Goal: Transaction & Acquisition: Purchase product/service

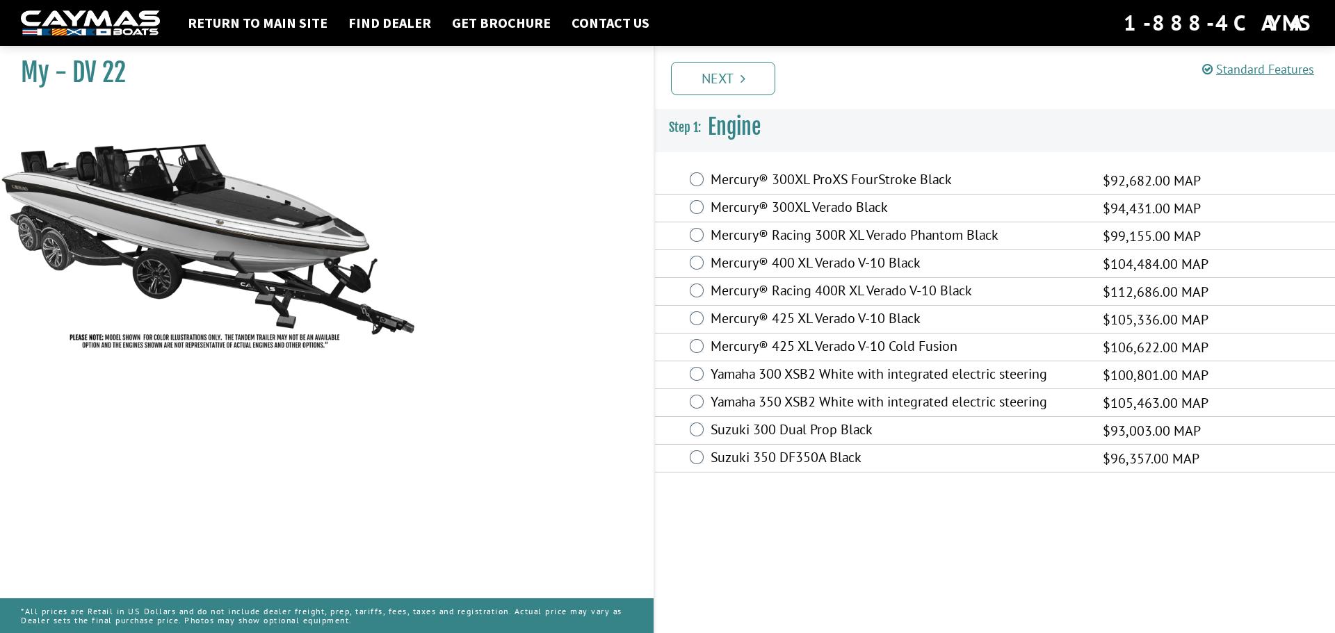
click at [826, 316] on label "Mercury® 425 XL Verado V-10 Black" at bounding box center [898, 320] width 375 height 20
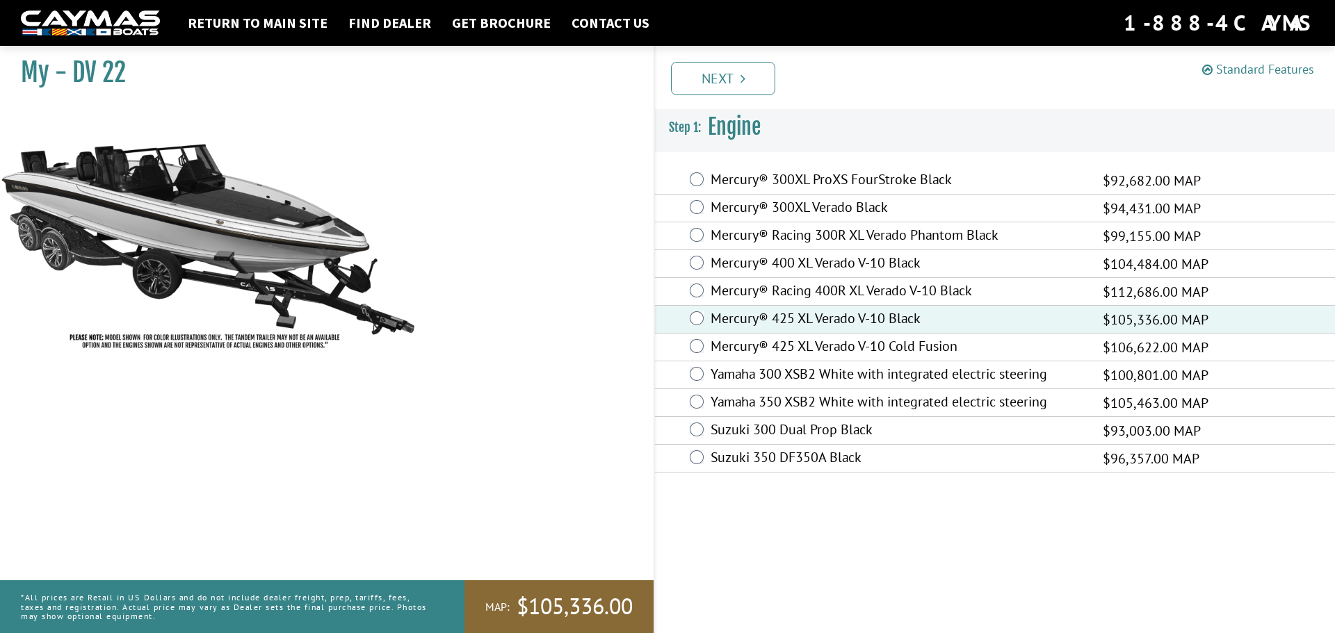
click at [1267, 70] on link "Standard Features" at bounding box center [1258, 69] width 112 height 16
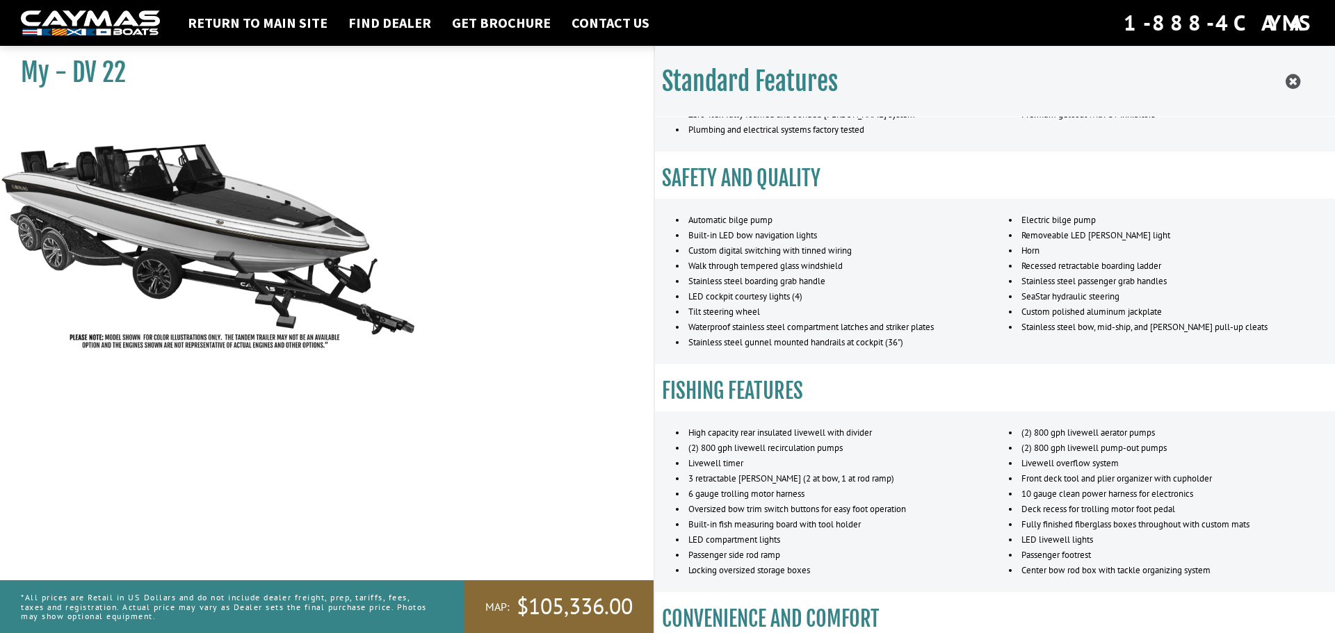
scroll to position [348, 0]
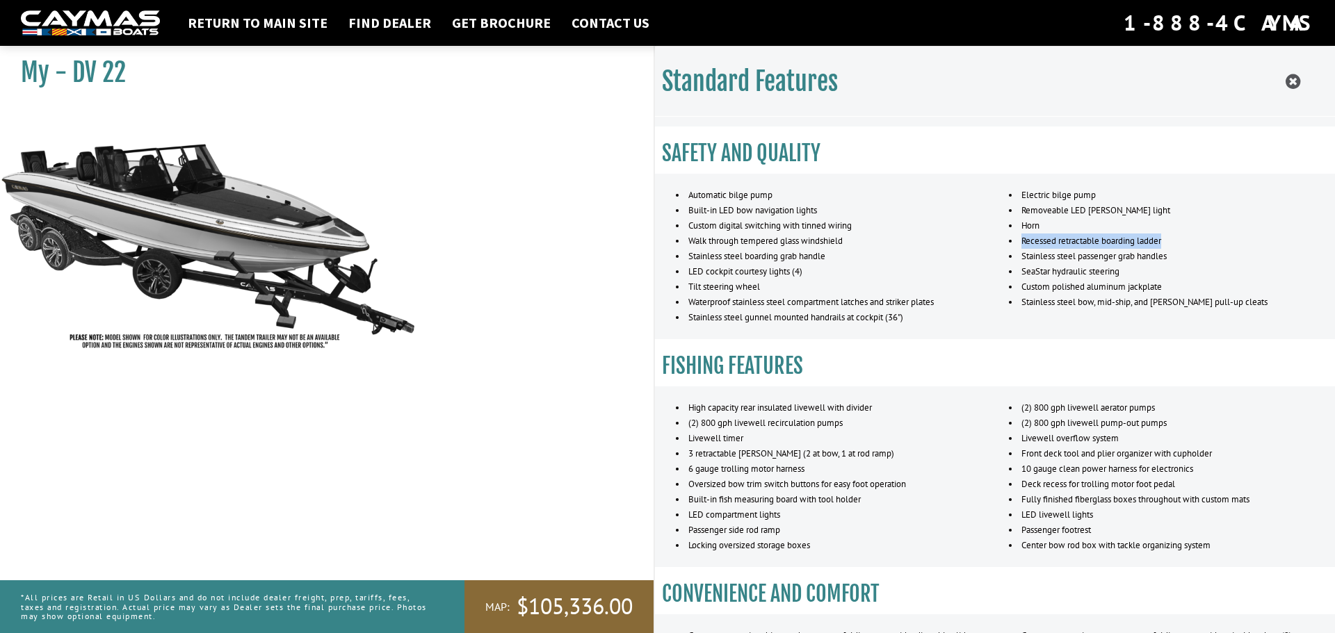
drag, startPoint x: 1018, startPoint y: 241, endPoint x: 1167, endPoint y: 241, distance: 149.5
click at [1167, 241] on li "Recessed retractable boarding ladder" at bounding box center [1161, 241] width 305 height 15
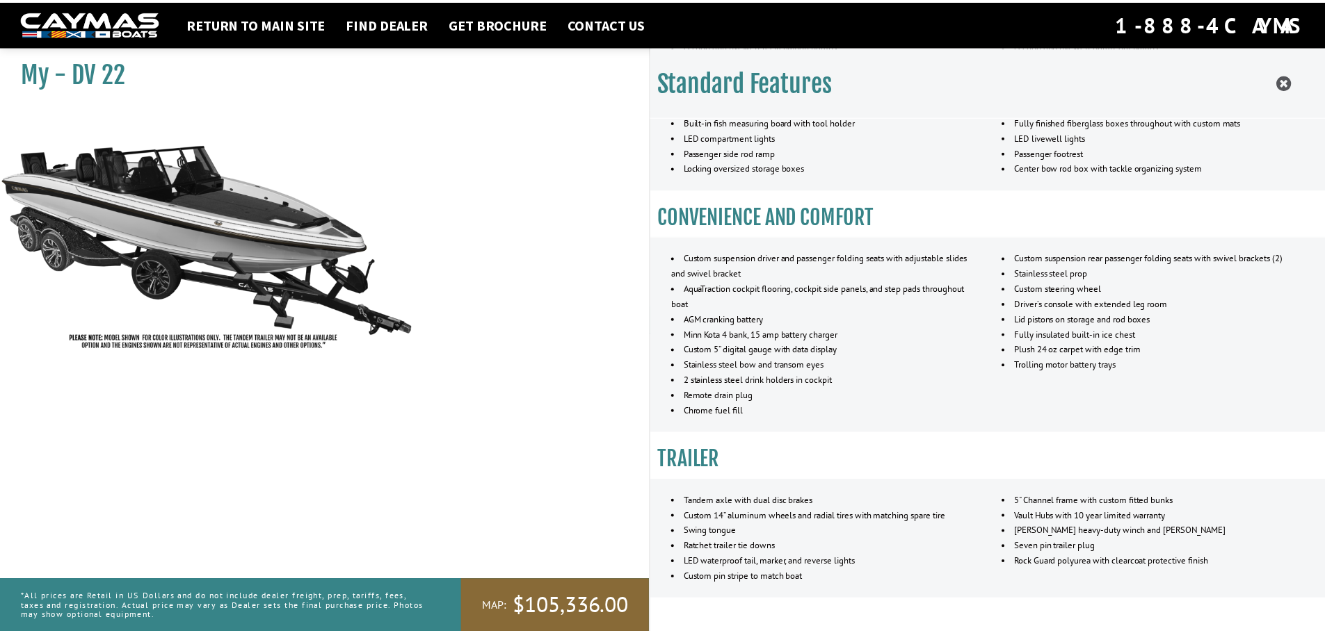
scroll to position [765, 0]
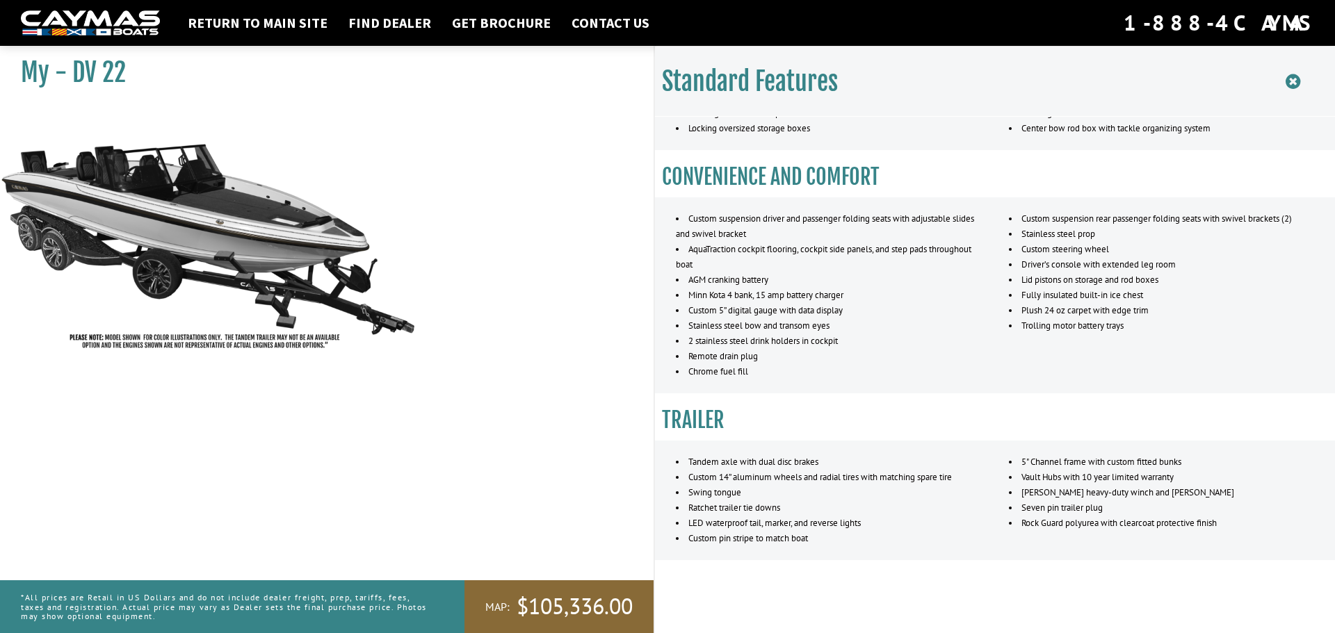
click at [1289, 78] on icon at bounding box center [1293, 81] width 15 height 17
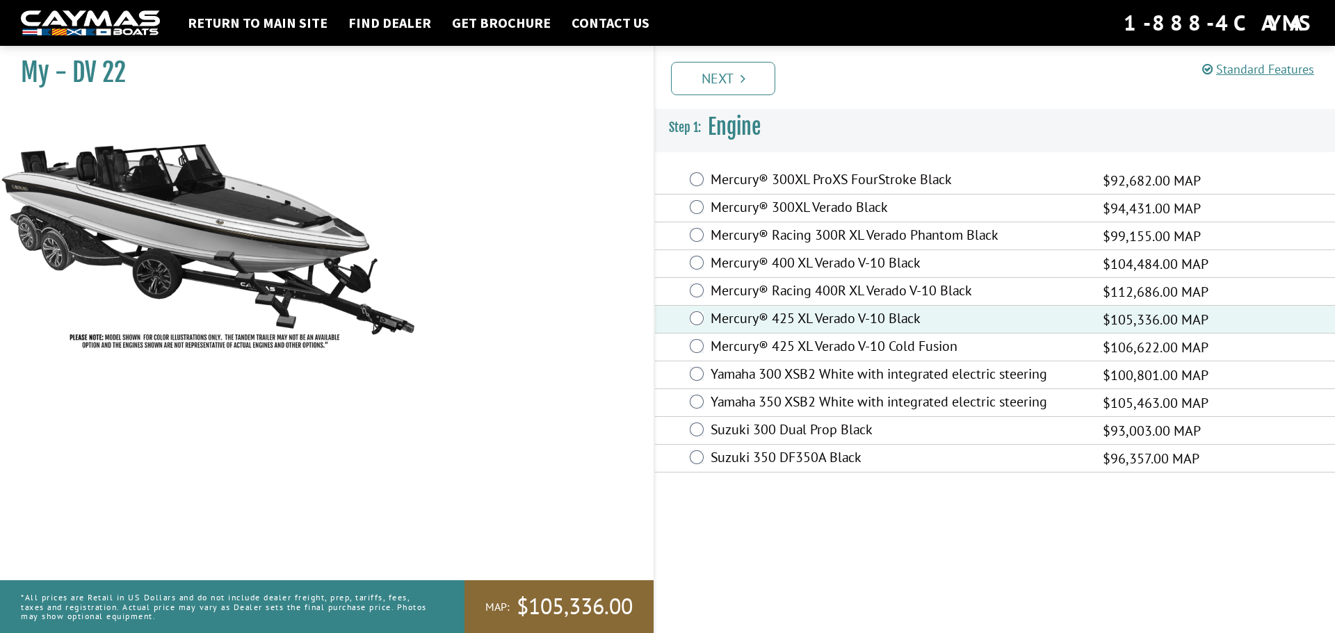
click at [768, 266] on label "Mercury® 400 XL Verado V-10 Black" at bounding box center [898, 264] width 375 height 20
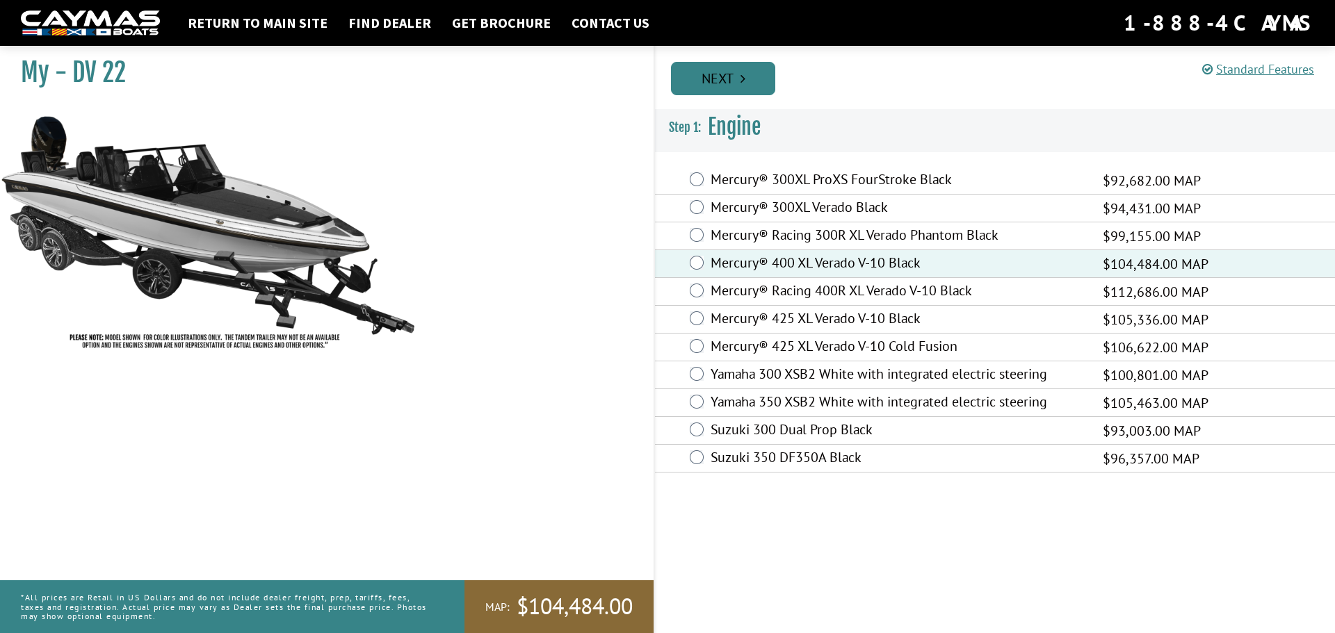
click at [706, 69] on link "Next" at bounding box center [723, 78] width 104 height 33
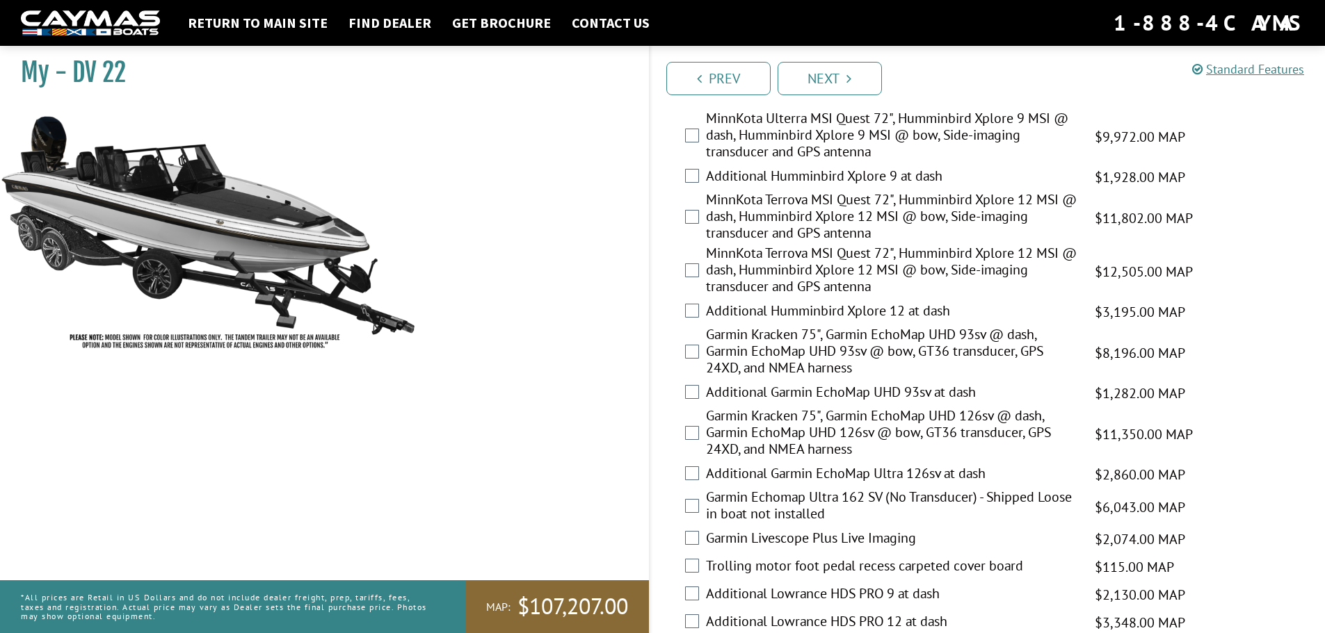
scroll to position [348, 0]
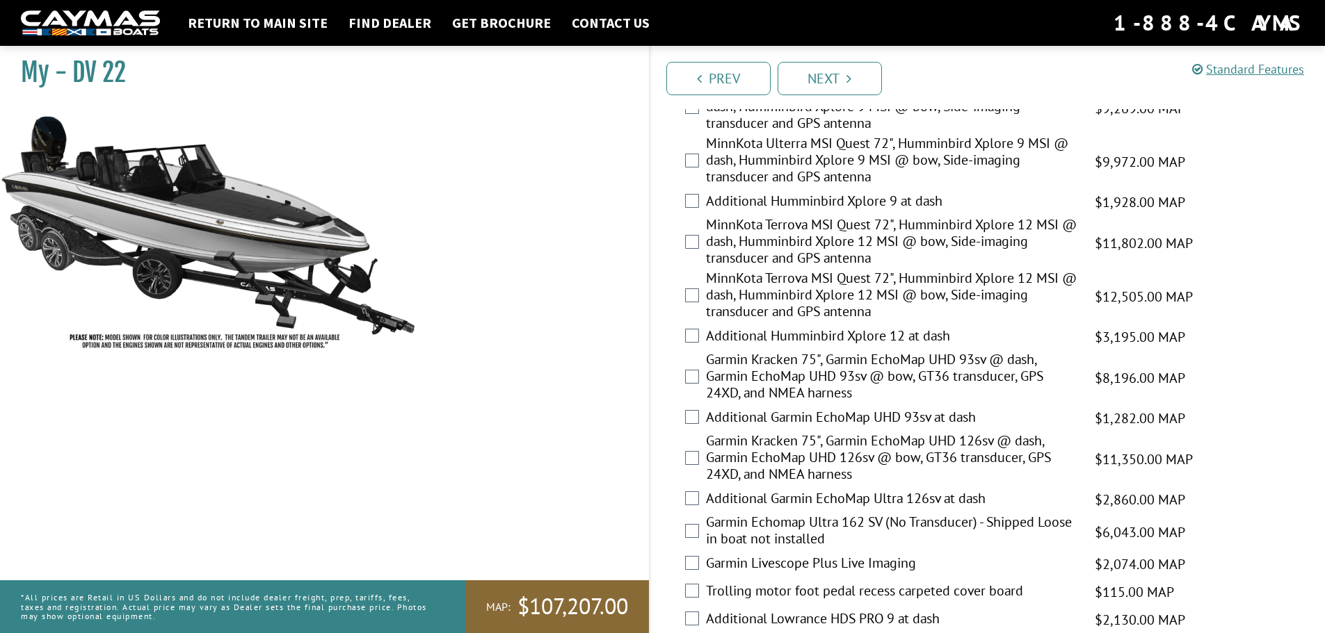
click at [929, 332] on label "Additional Humminbird Xplore 12 at dash" at bounding box center [891, 337] width 371 height 20
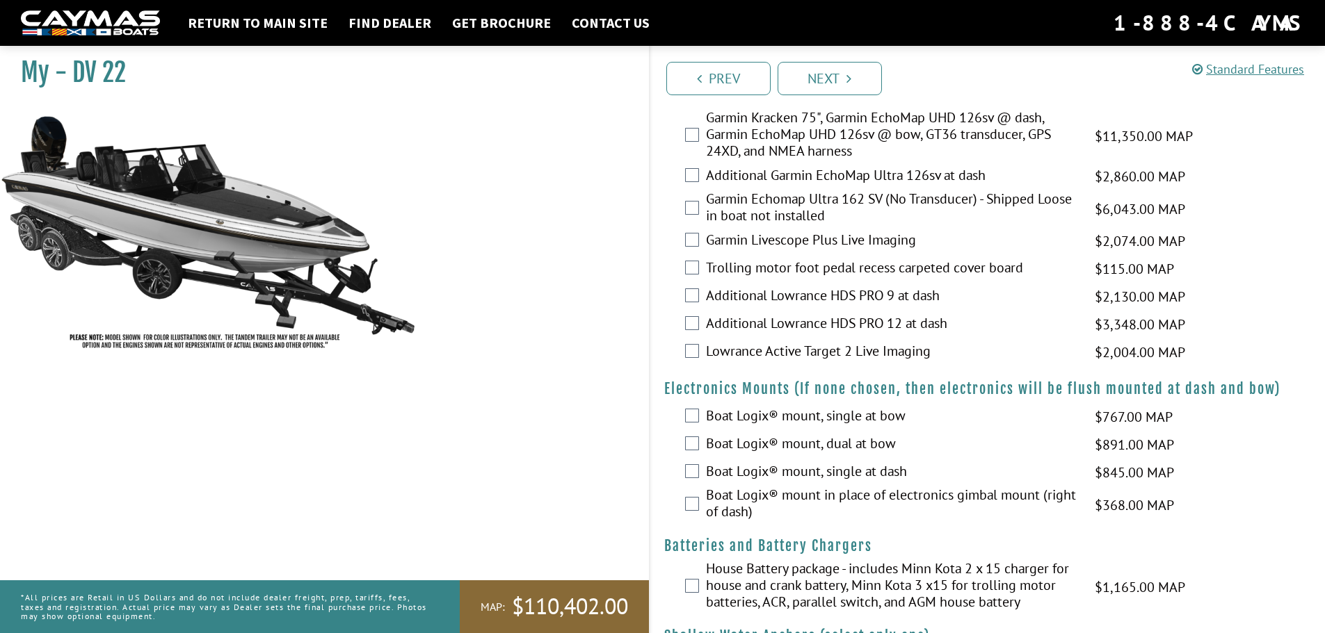
scroll to position [695, 0]
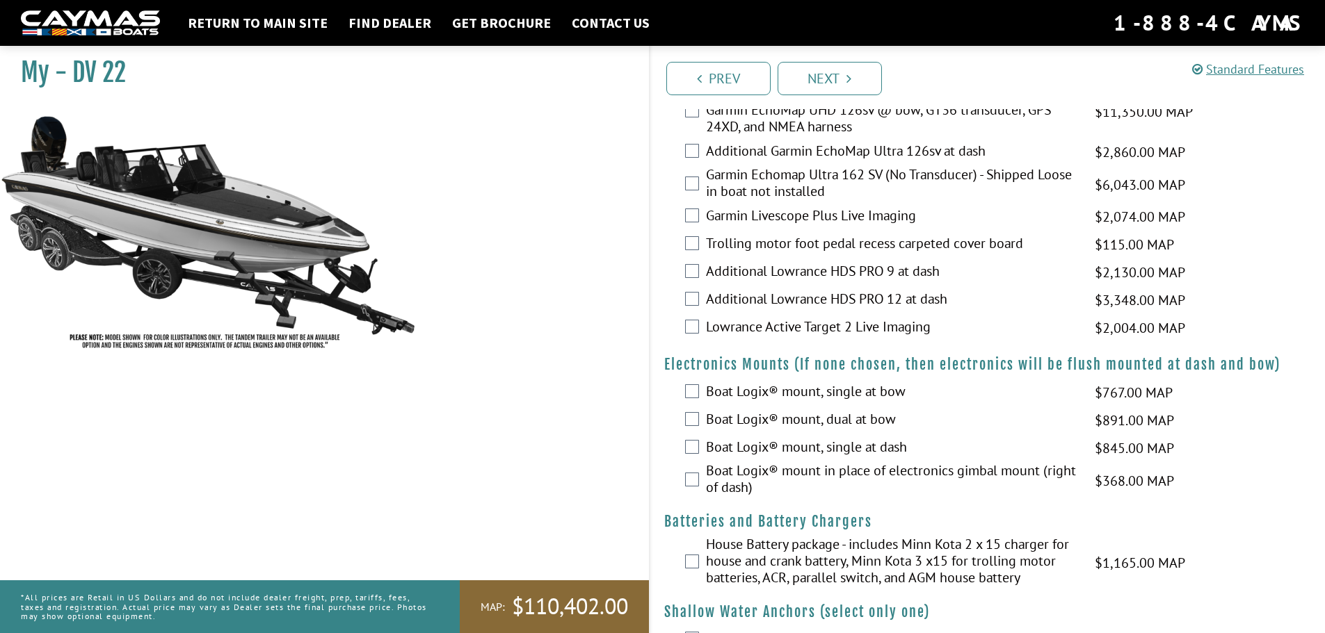
click at [870, 418] on label "Boat Logix® mount, dual at bow" at bounding box center [891, 421] width 371 height 20
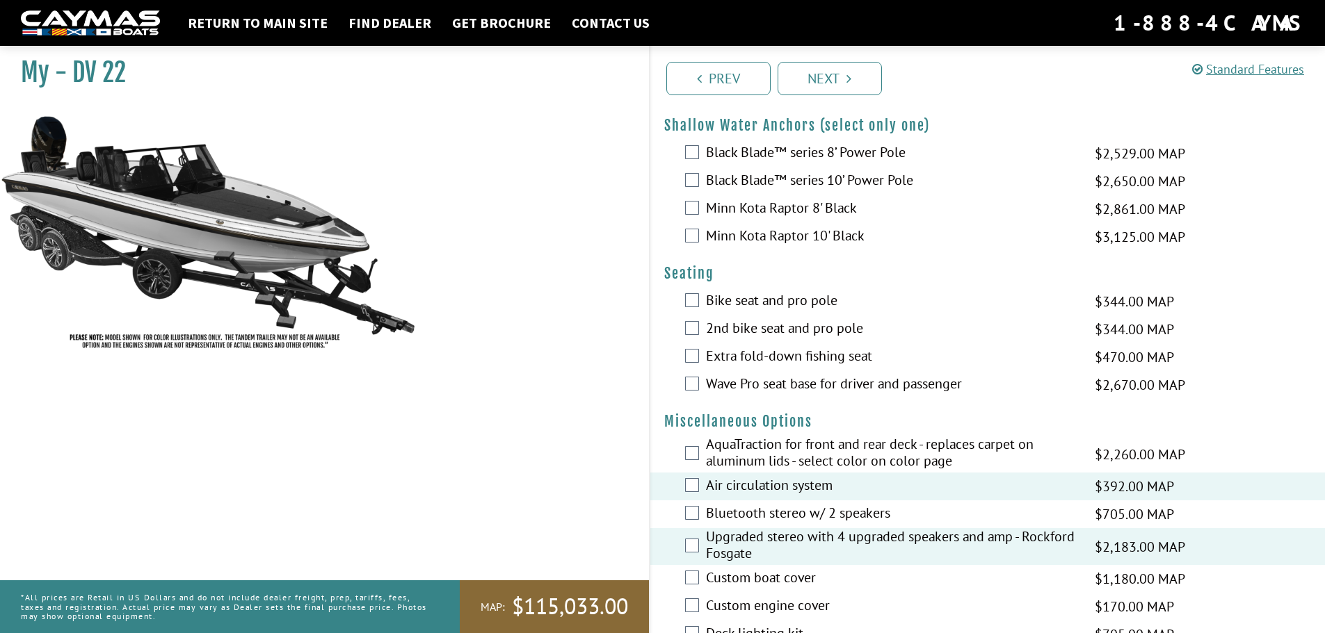
scroll to position [1252, 0]
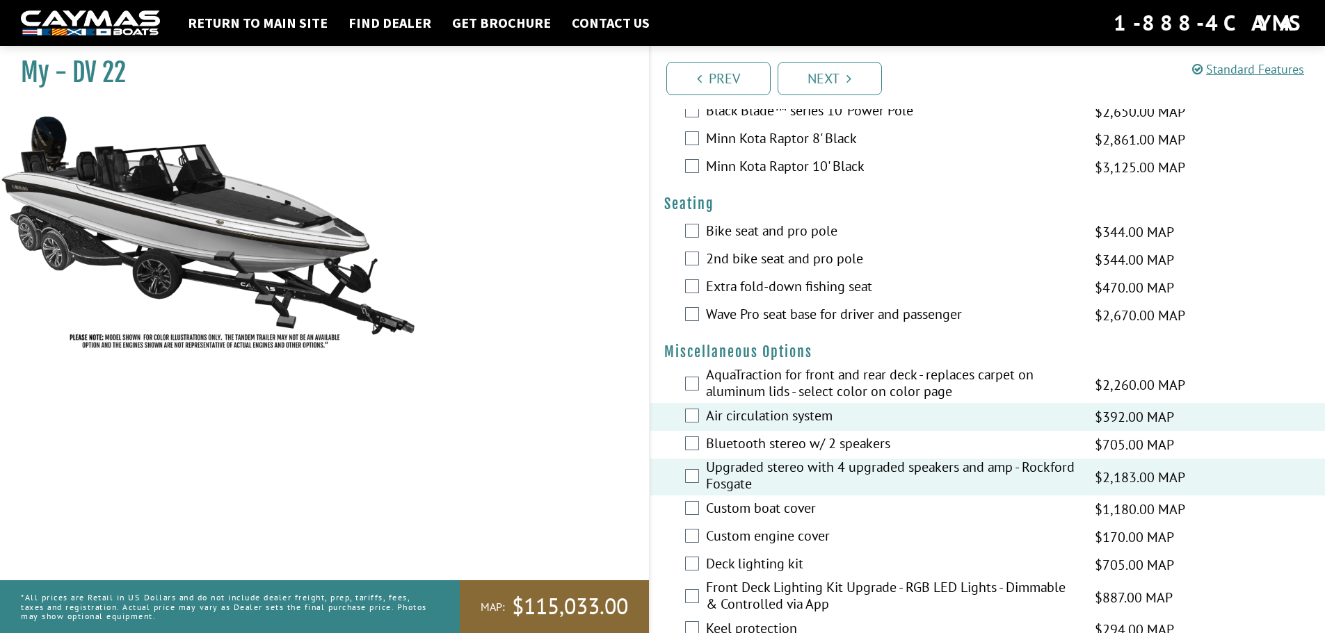
click at [758, 507] on label "Custom boat cover" at bounding box center [891, 510] width 371 height 20
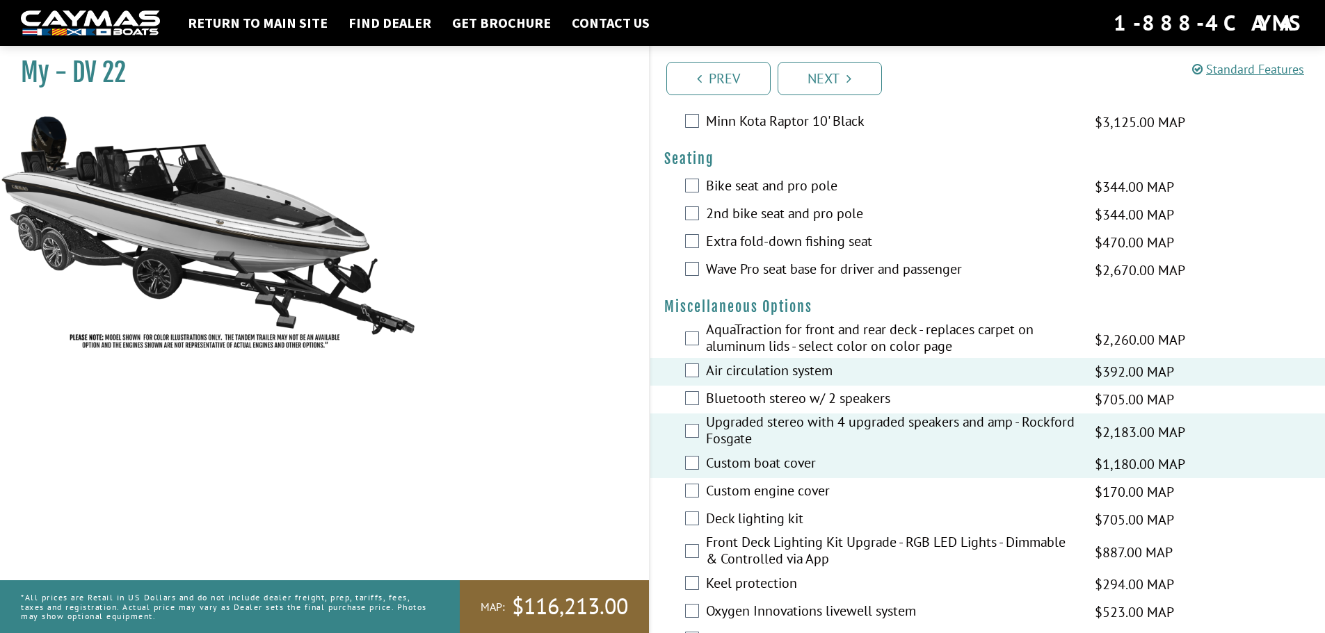
scroll to position [1321, 0]
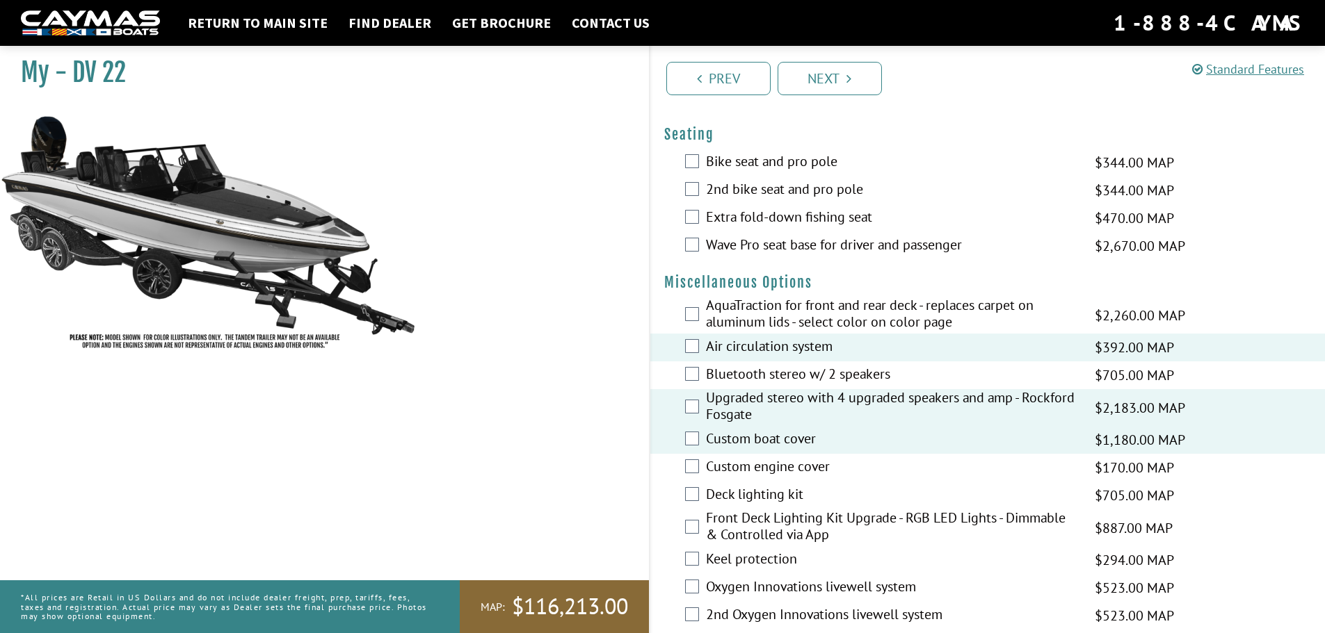
click at [761, 501] on label "Deck lighting kit" at bounding box center [891, 496] width 371 height 20
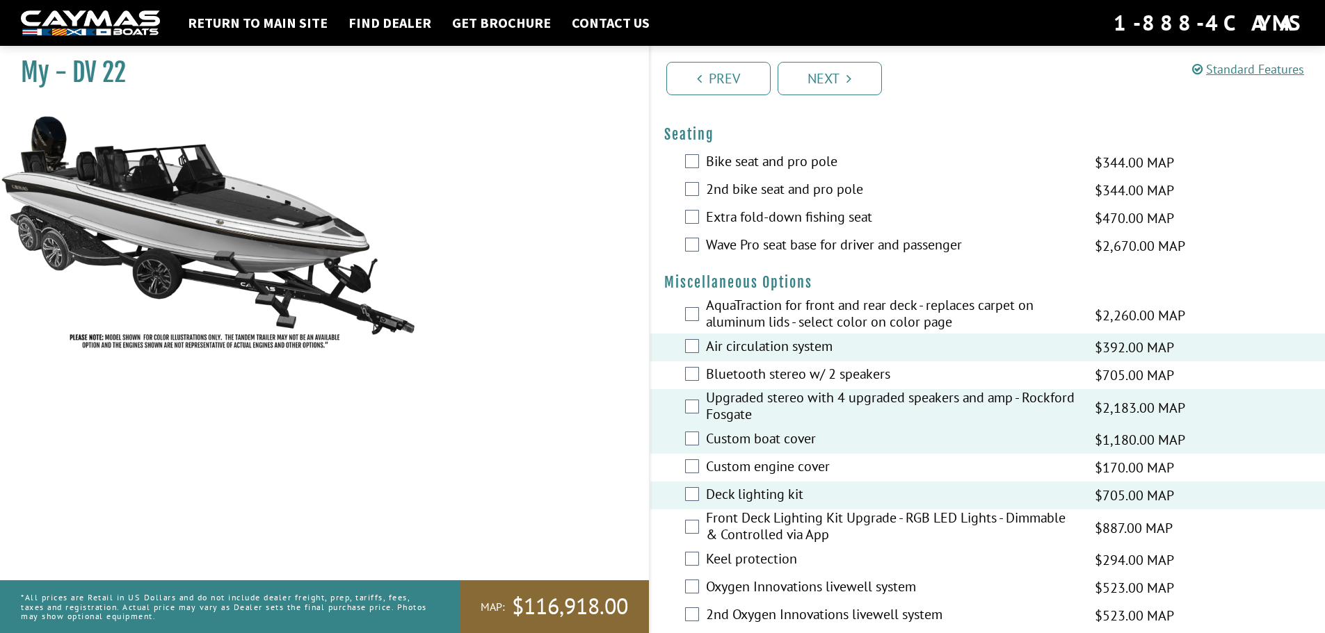
click at [761, 501] on label "Deck lighting kit" at bounding box center [891, 496] width 371 height 20
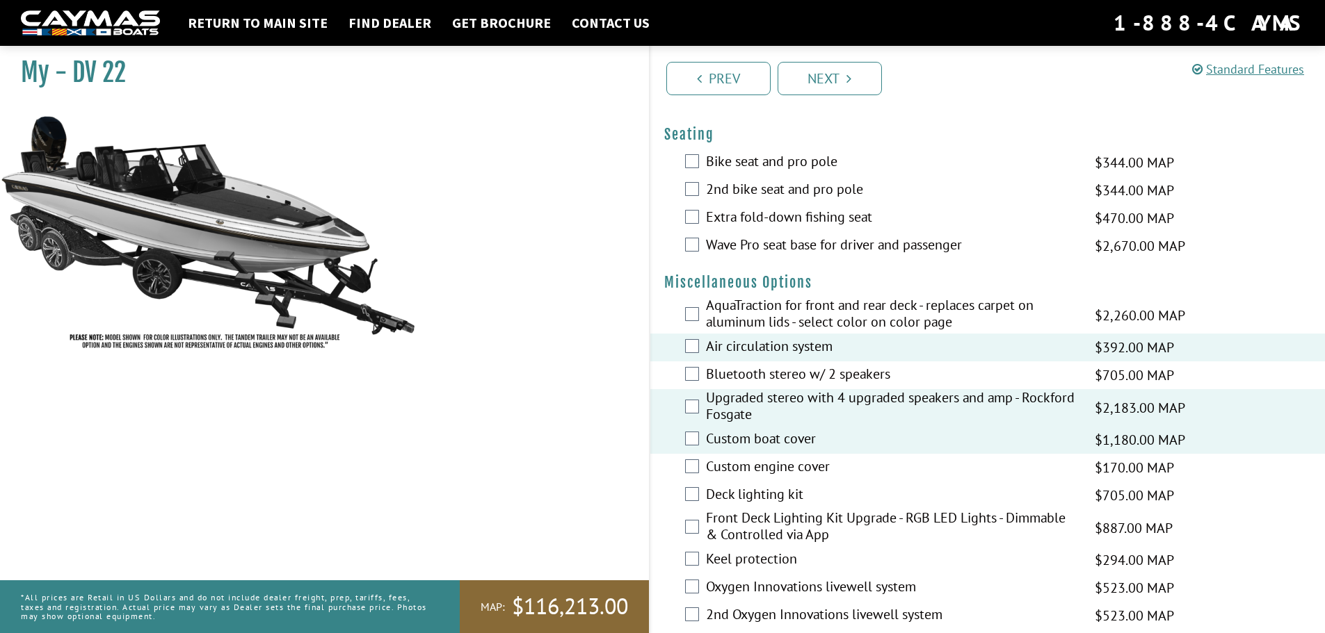
click at [755, 518] on label "Front Deck Lighting Kit Upgrade - RGB LED Lights - Dimmable & Controlled via App" at bounding box center [891, 528] width 371 height 37
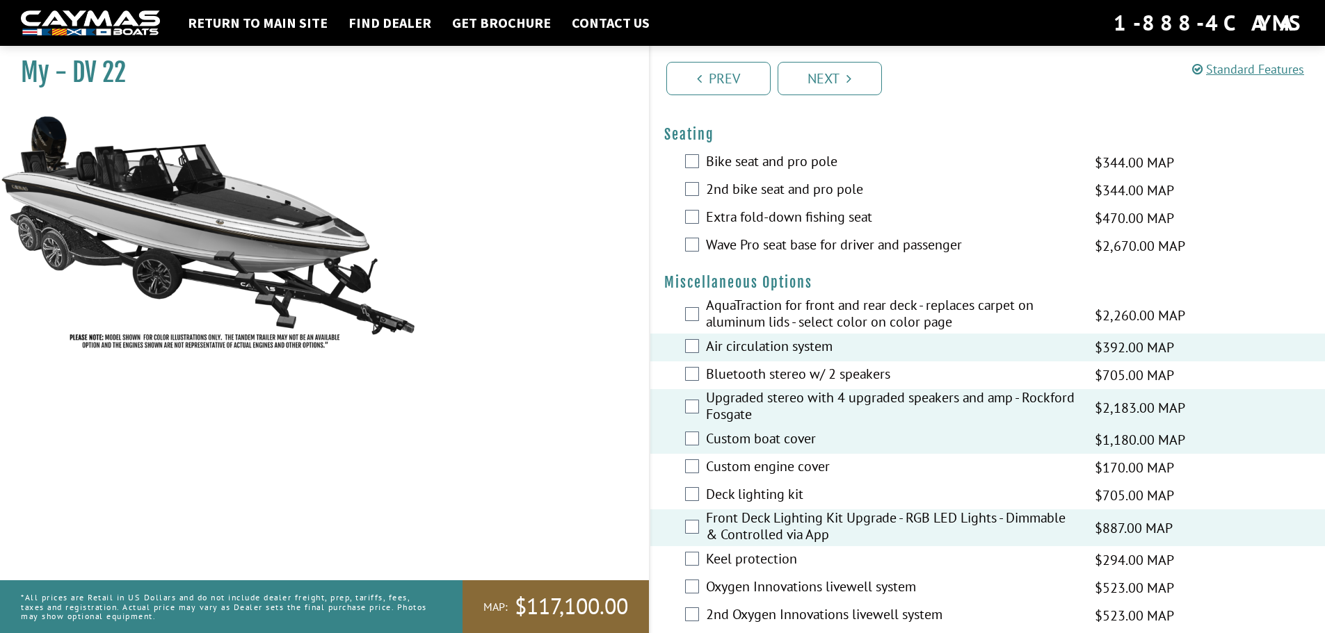
click at [752, 559] on label "Keel protection" at bounding box center [891, 561] width 371 height 20
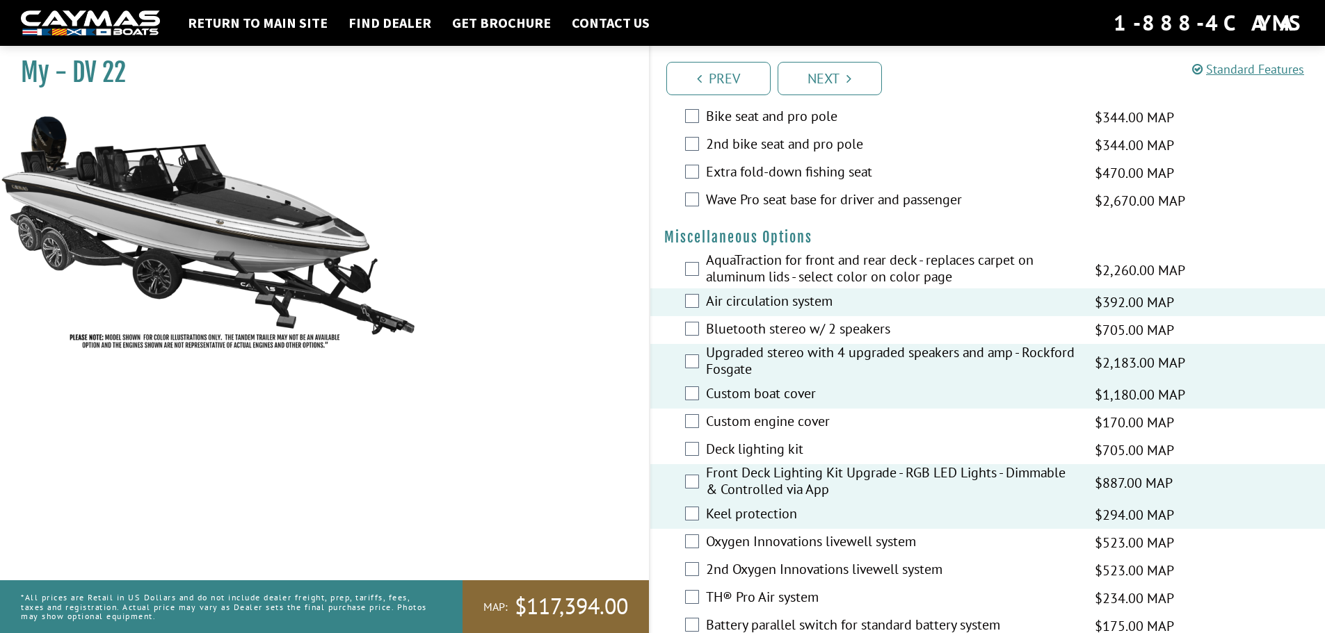
scroll to position [1391, 0]
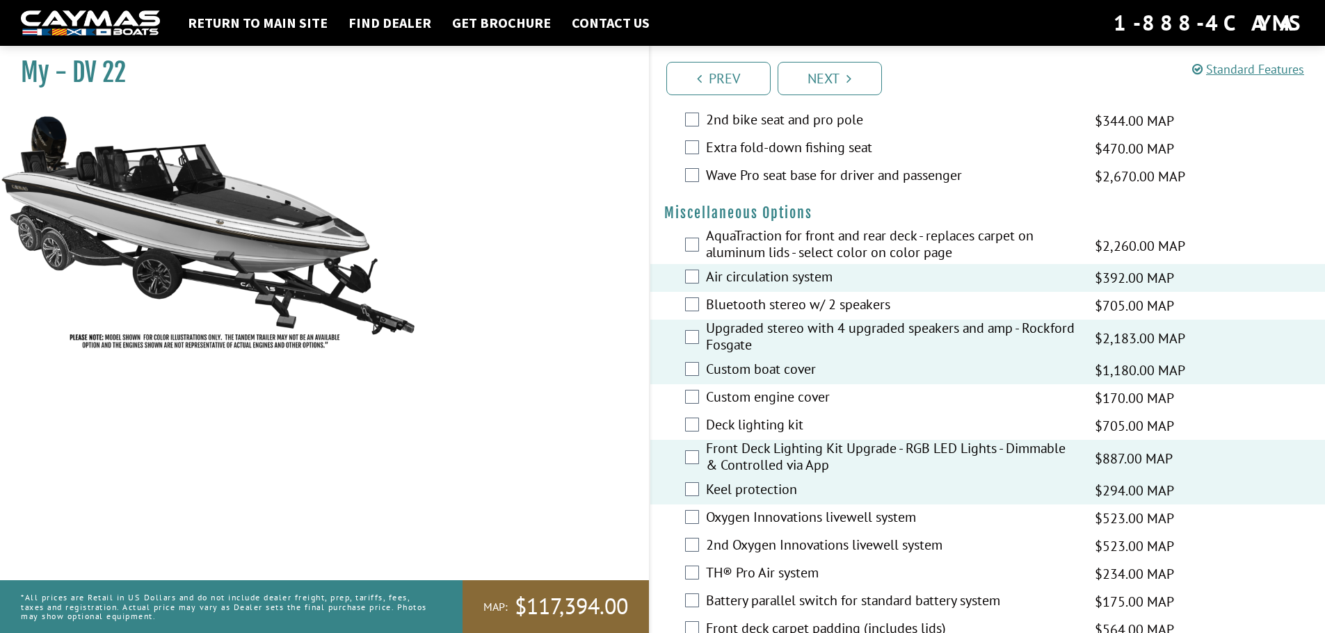
click at [752, 543] on label "2nd Oxygen Innovations livewell system" at bounding box center [891, 547] width 371 height 20
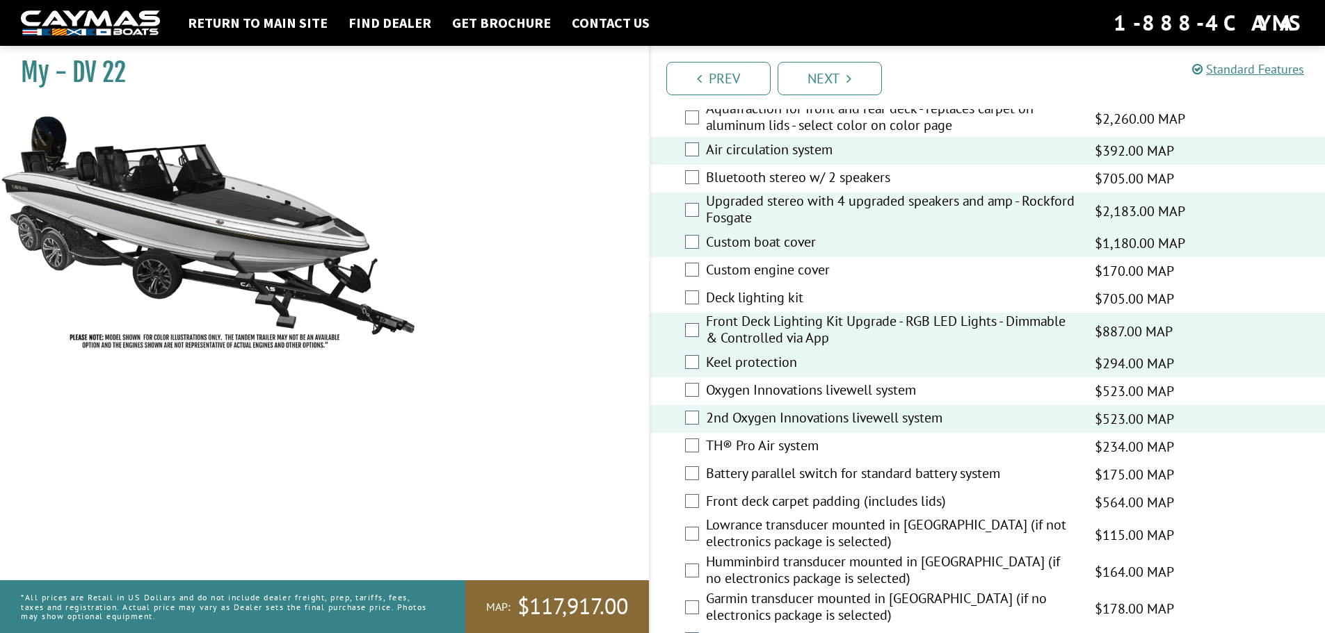
scroll to position [1530, 0]
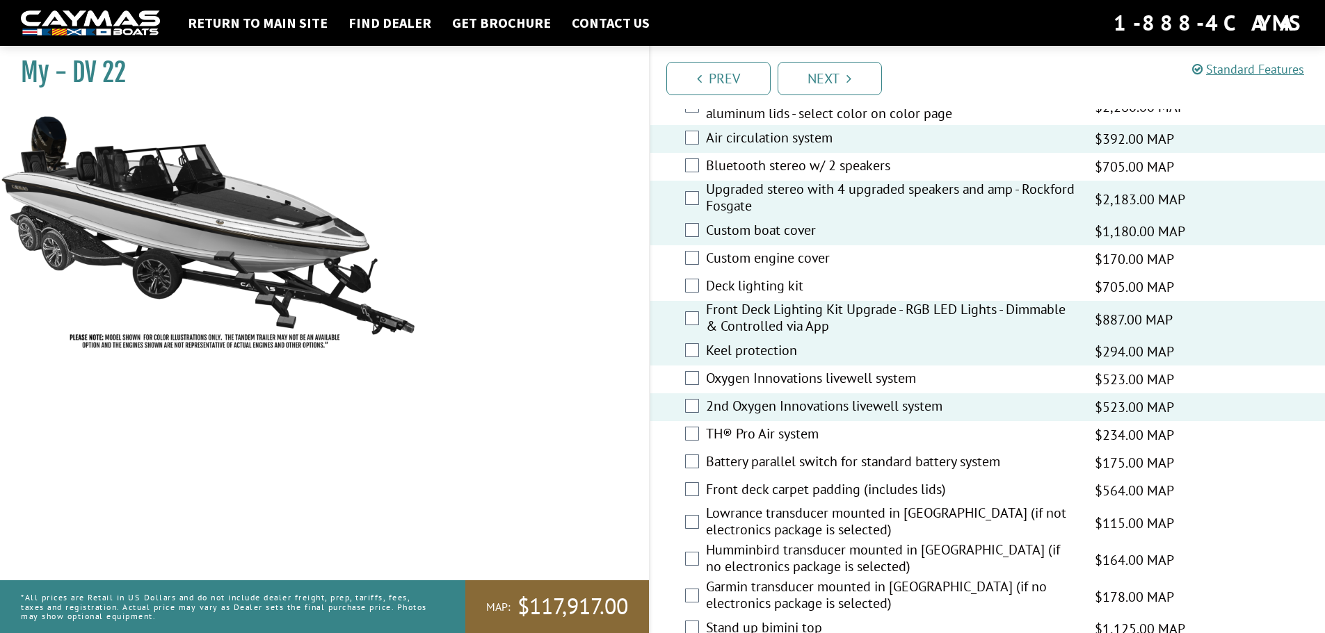
click at [812, 433] on label "TH® Pro Air system" at bounding box center [891, 436] width 371 height 20
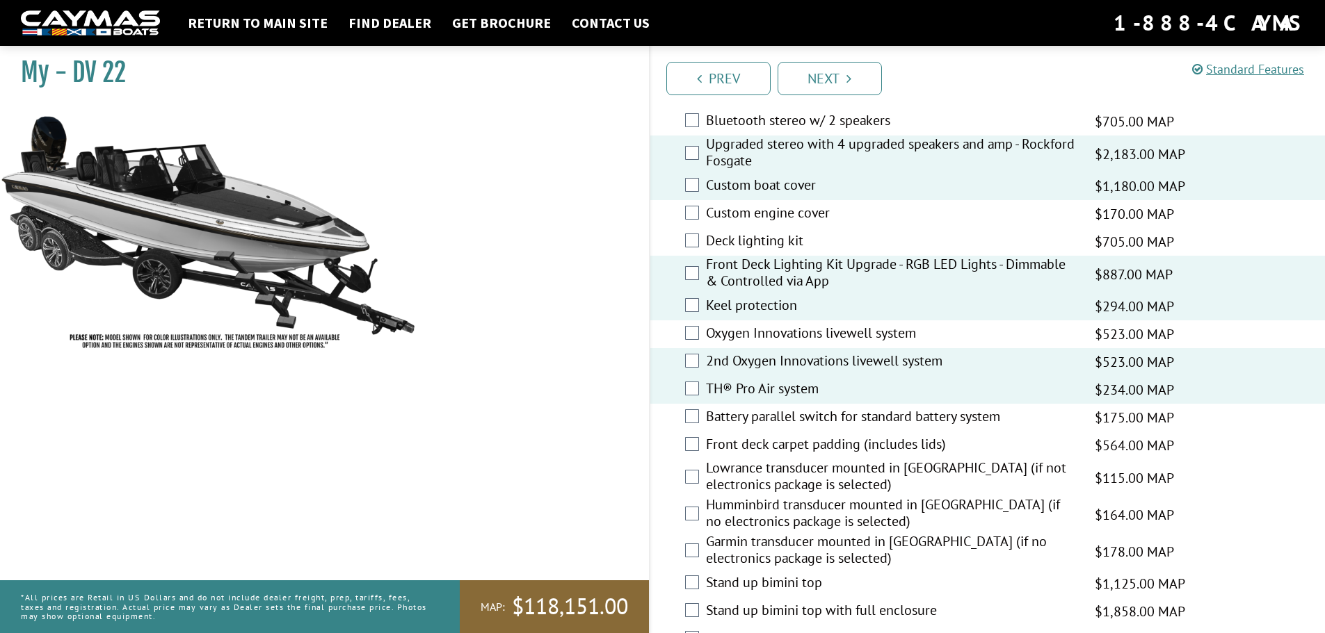
scroll to position [1599, 0]
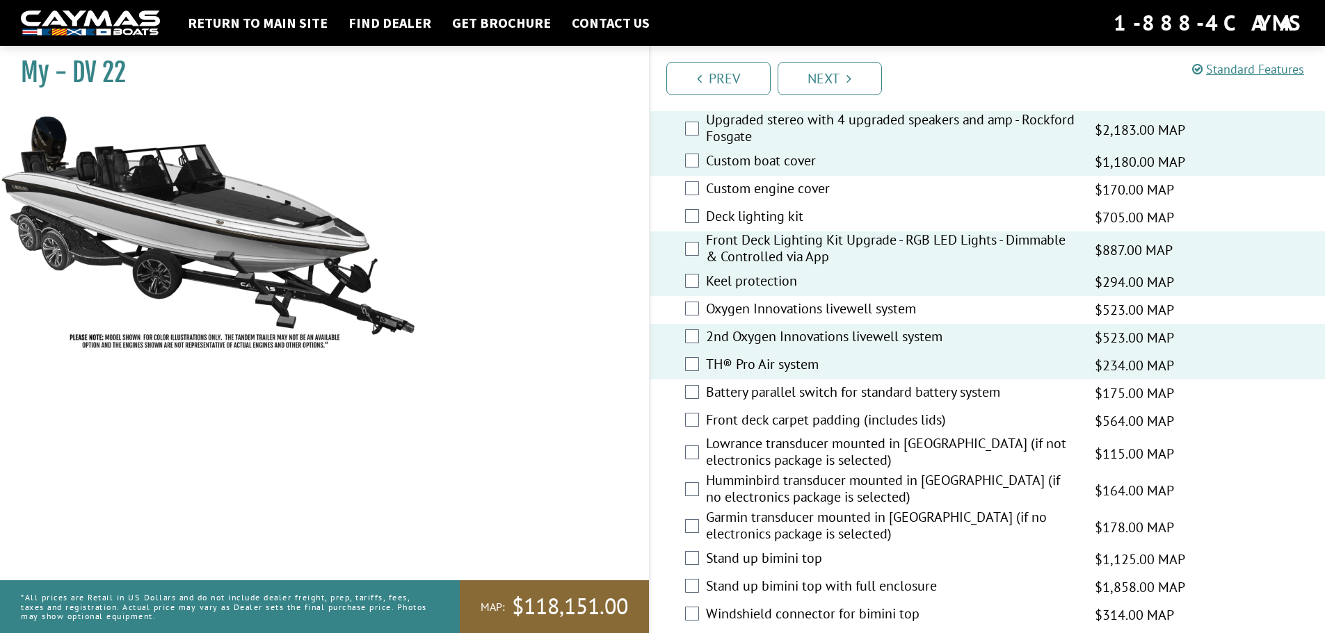
click at [1024, 479] on label "Humminbird transducer mounted in [GEOGRAPHIC_DATA] (if no electronics package i…" at bounding box center [891, 490] width 371 height 37
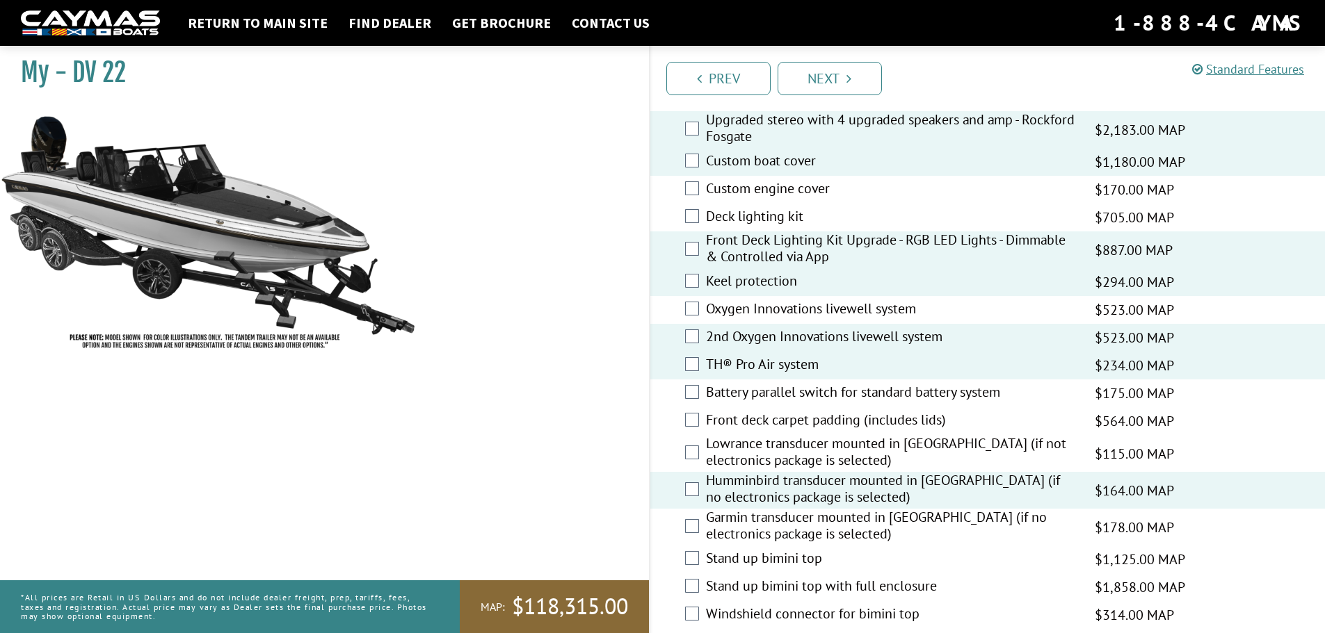
click at [800, 556] on label "Stand up bimini top" at bounding box center [891, 560] width 371 height 20
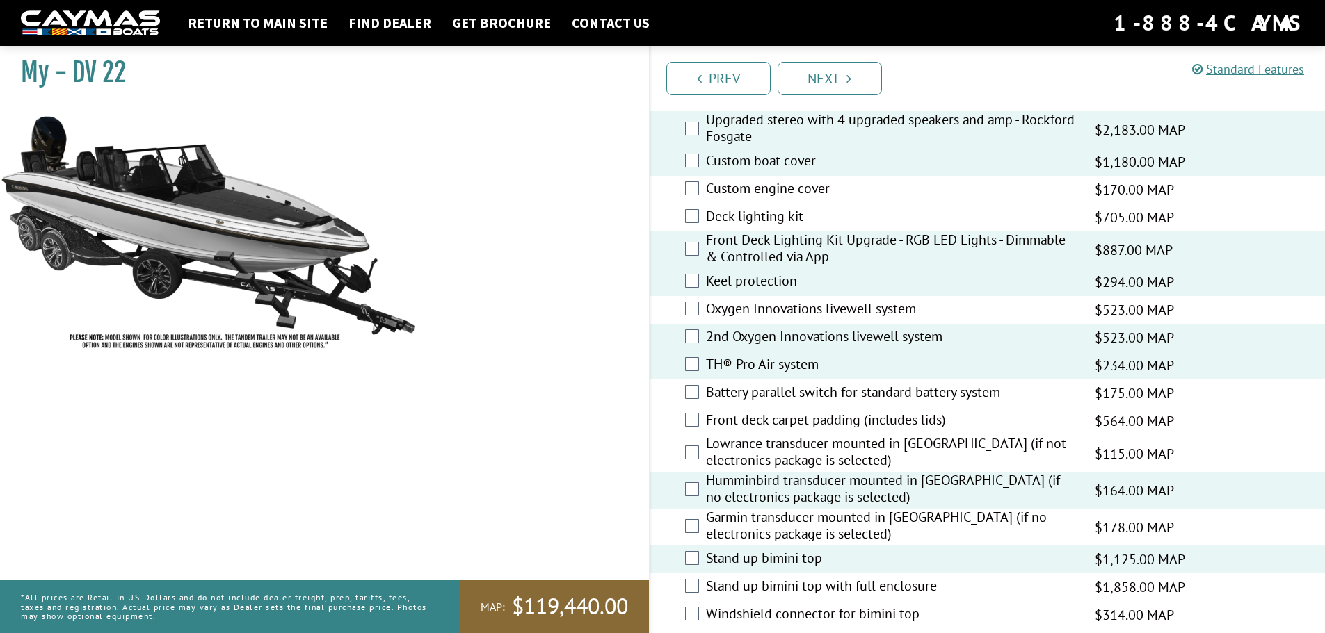
click at [816, 620] on label "Windshield connector for bimini top" at bounding box center [891, 616] width 371 height 20
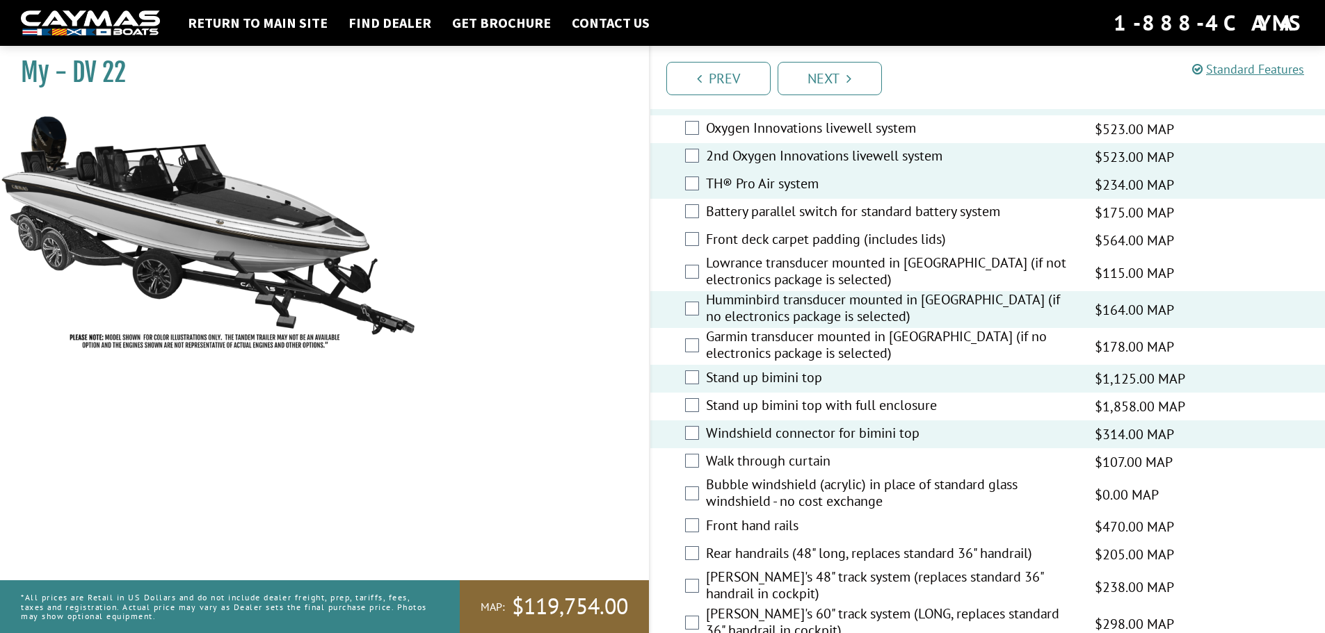
scroll to position [1808, 0]
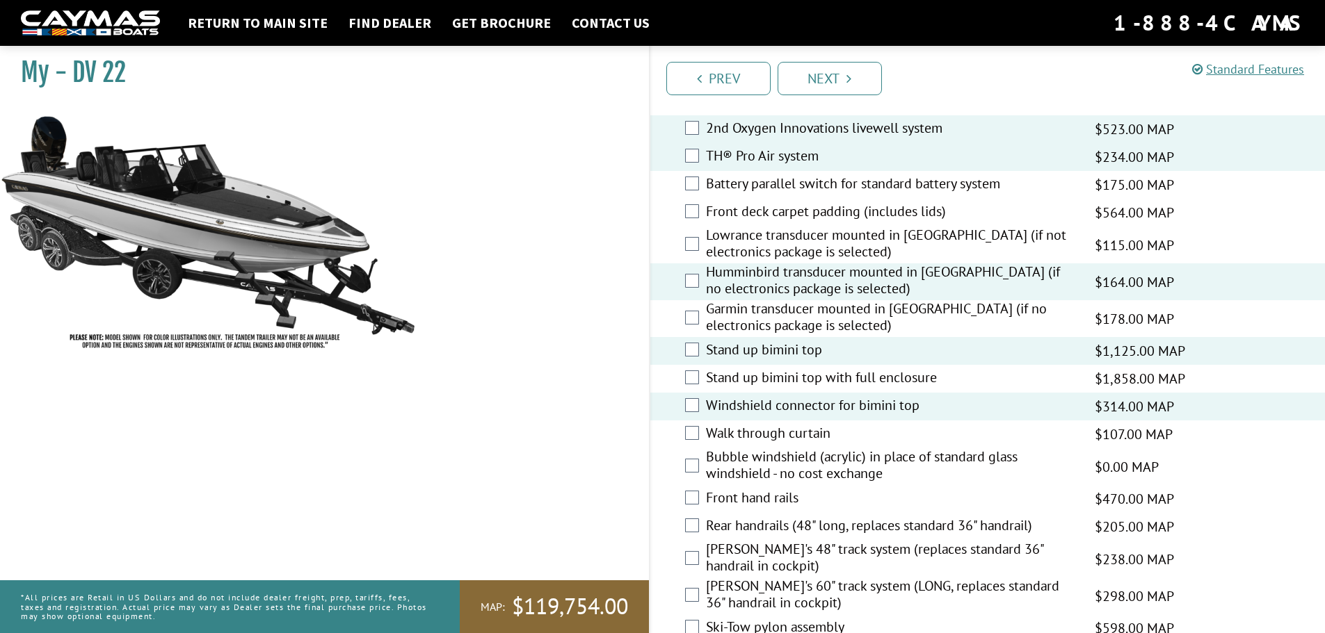
click at [754, 496] on label "Front hand rails" at bounding box center [891, 500] width 371 height 20
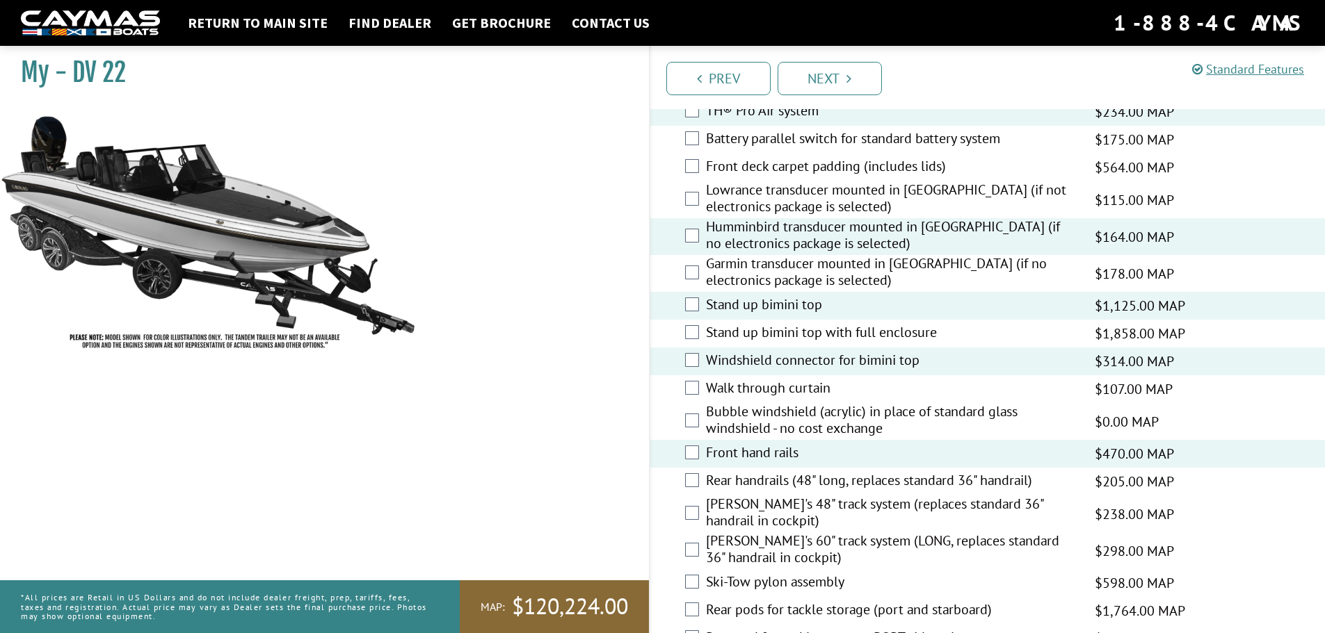
scroll to position [1877, 0]
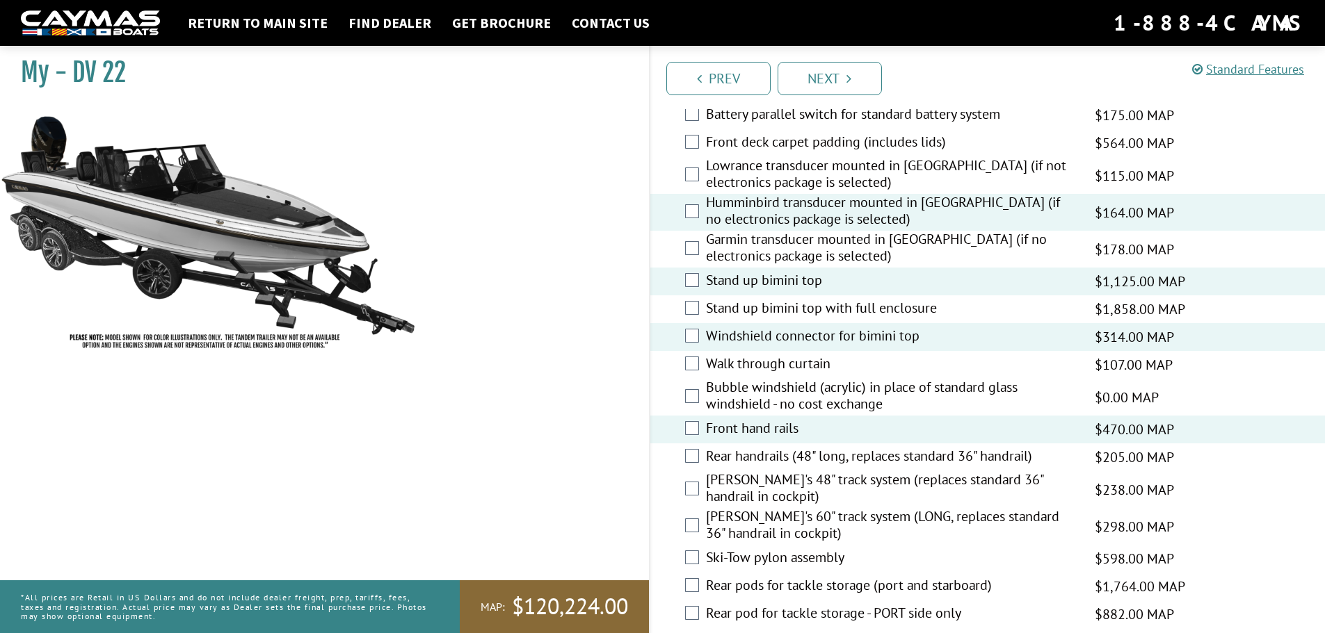
click at [991, 458] on label "Rear handrails (48" long, replaces standard 36" handrail)" at bounding box center [891, 458] width 371 height 20
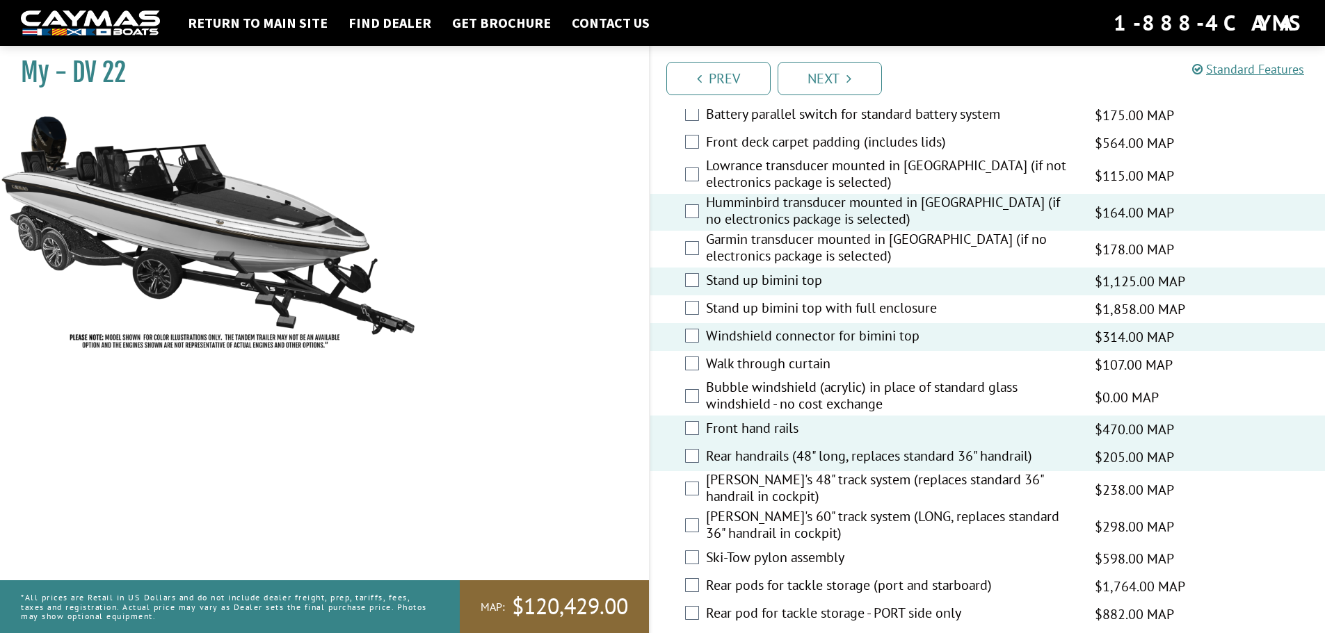
click at [782, 556] on label "Ski-Tow pylon assembly" at bounding box center [891, 559] width 371 height 20
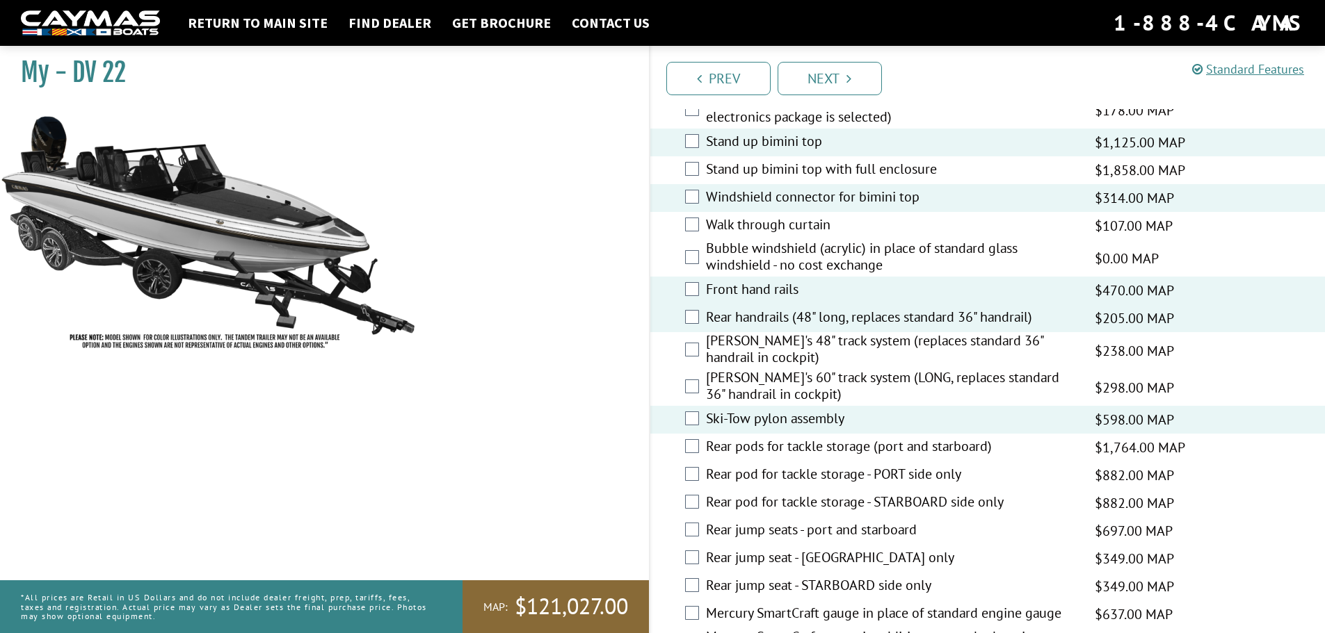
scroll to position [3368, 0]
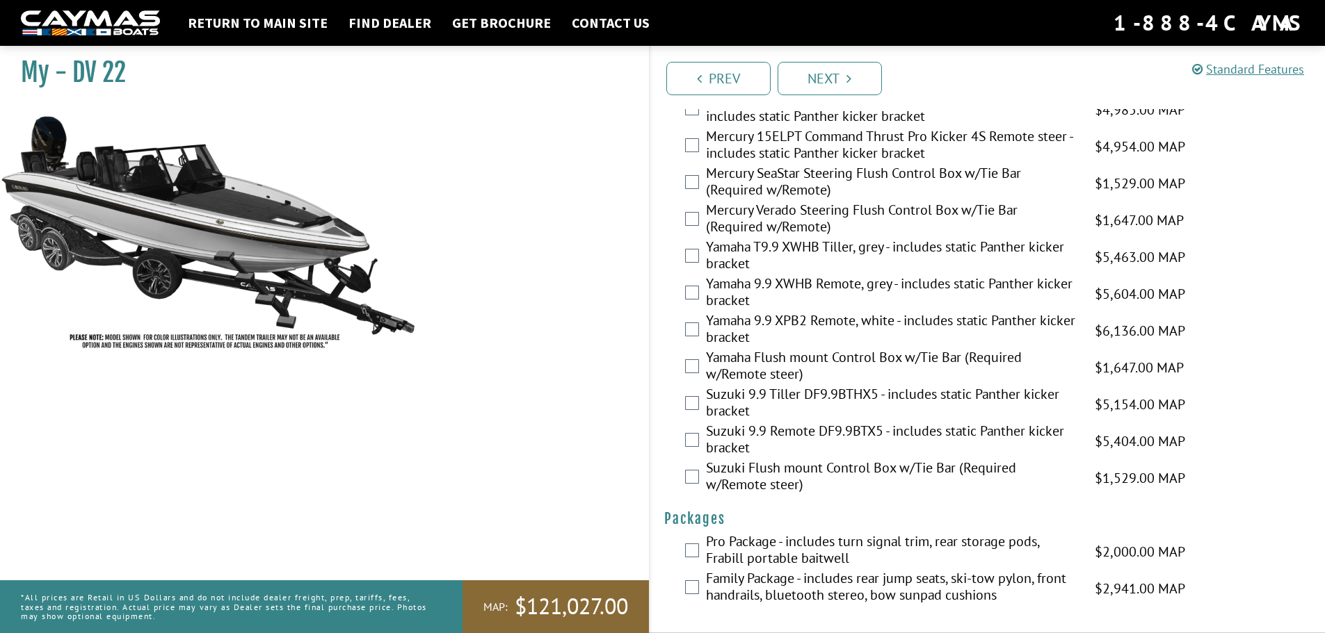
click at [113, 15] on img at bounding box center [90, 23] width 139 height 26
